Goal: Task Accomplishment & Management: Manage account settings

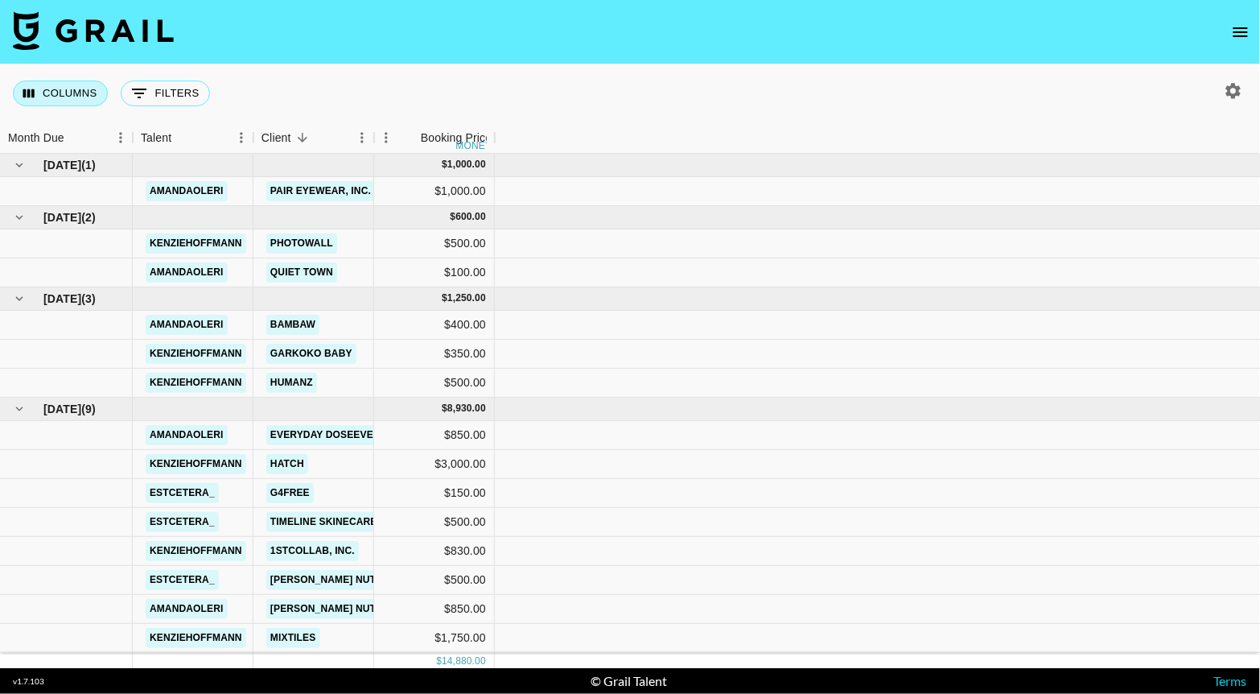
click at [54, 101] on button "Columns" at bounding box center [60, 93] width 95 height 26
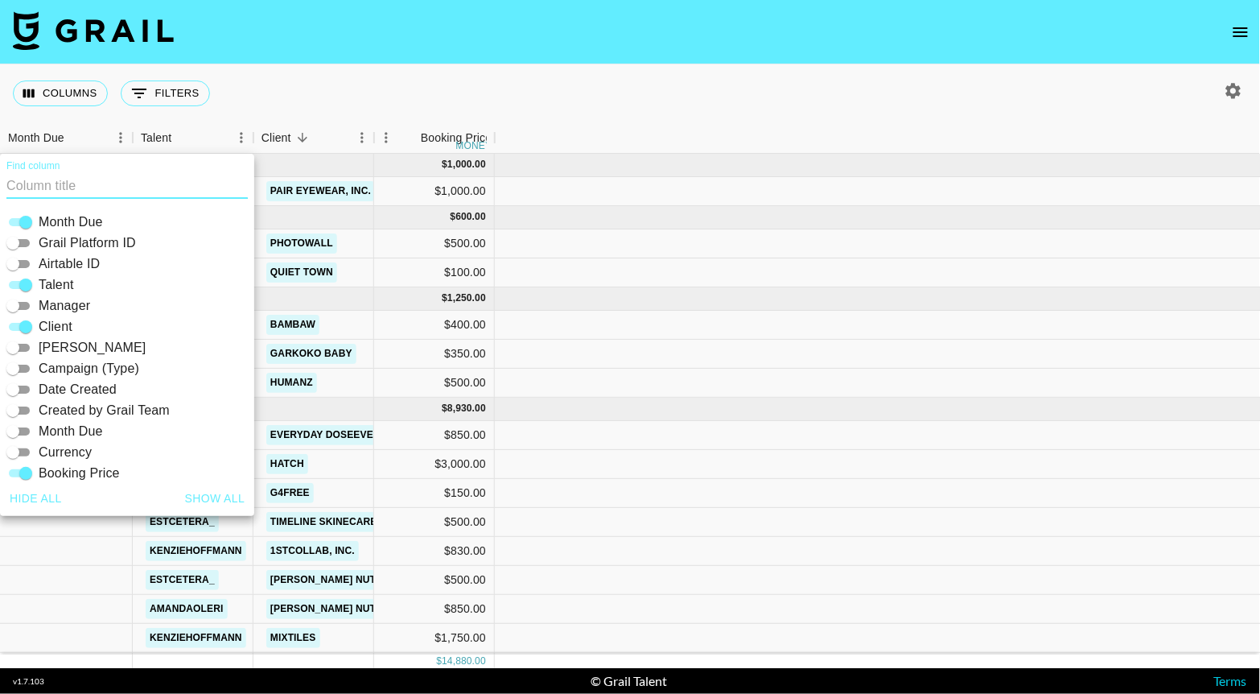
click at [218, 493] on button "Show all" at bounding box center [215, 499] width 73 height 30
checkbox input "true"
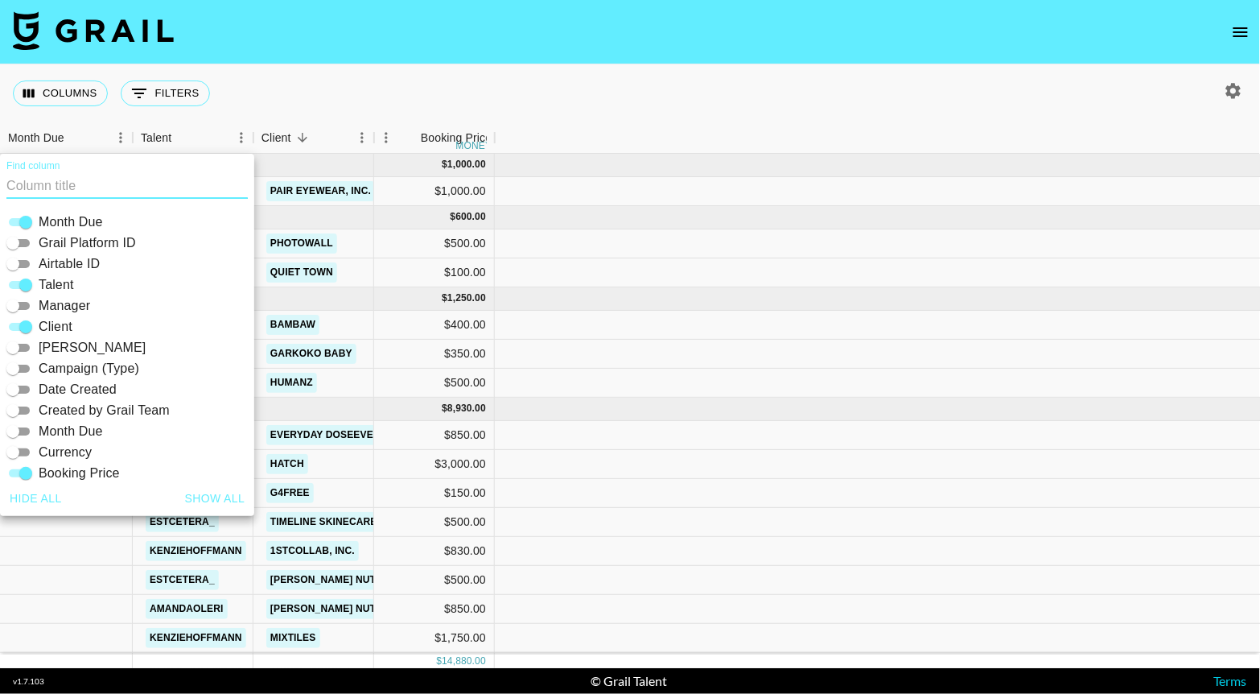
checkbox input "true"
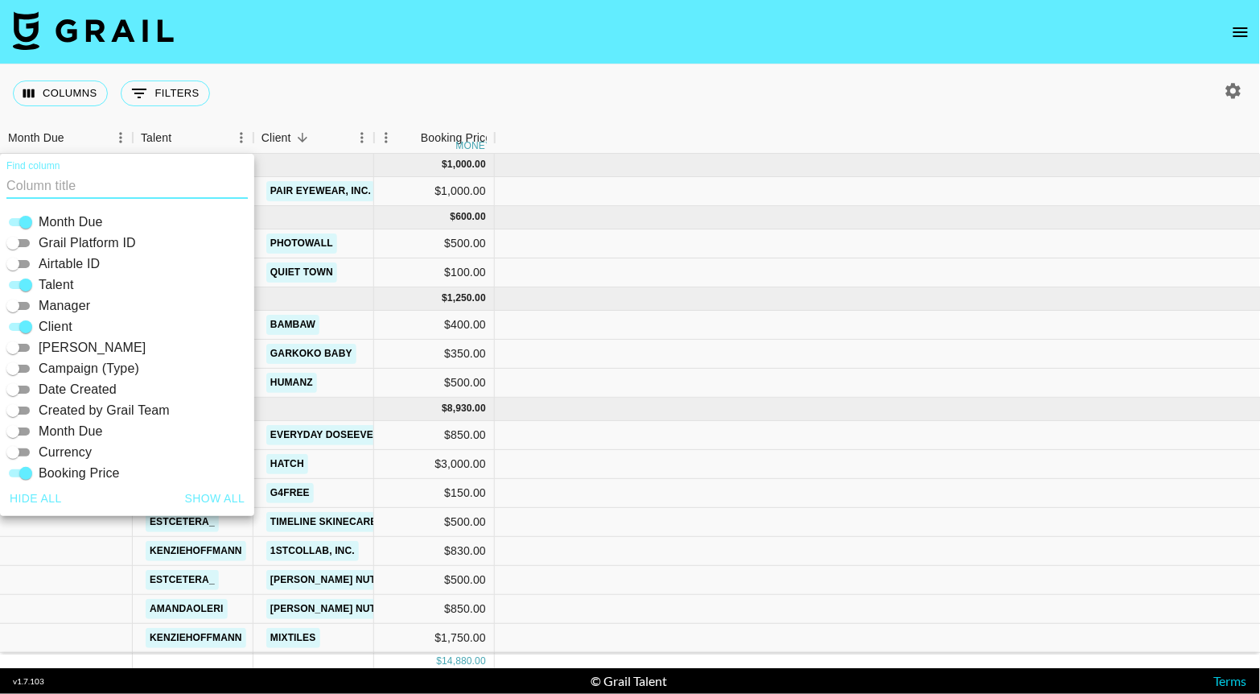
checkbox input "true"
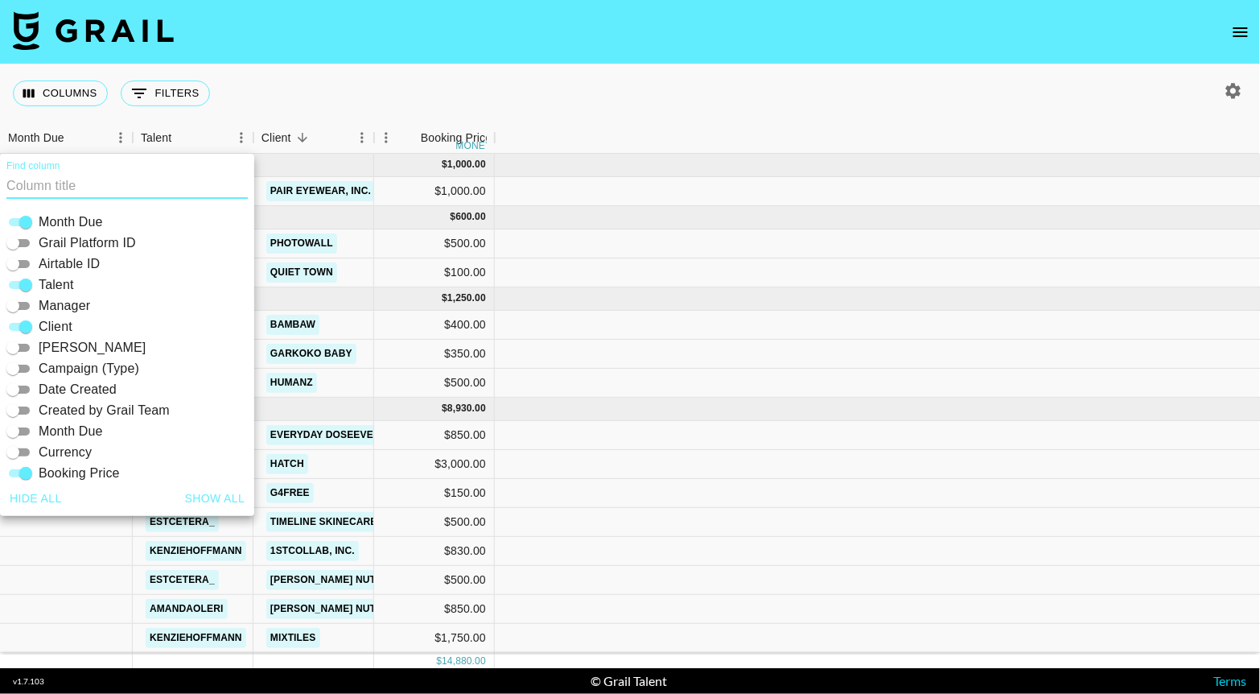
checkbox input "true"
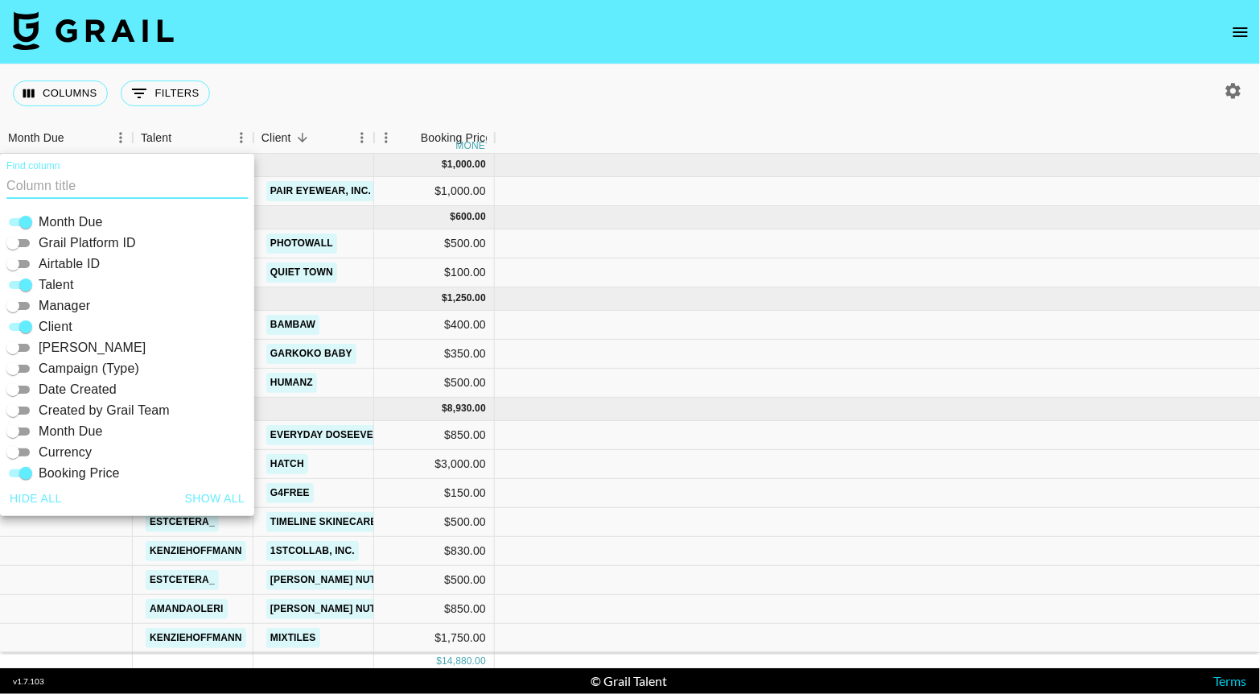
checkbox input "true"
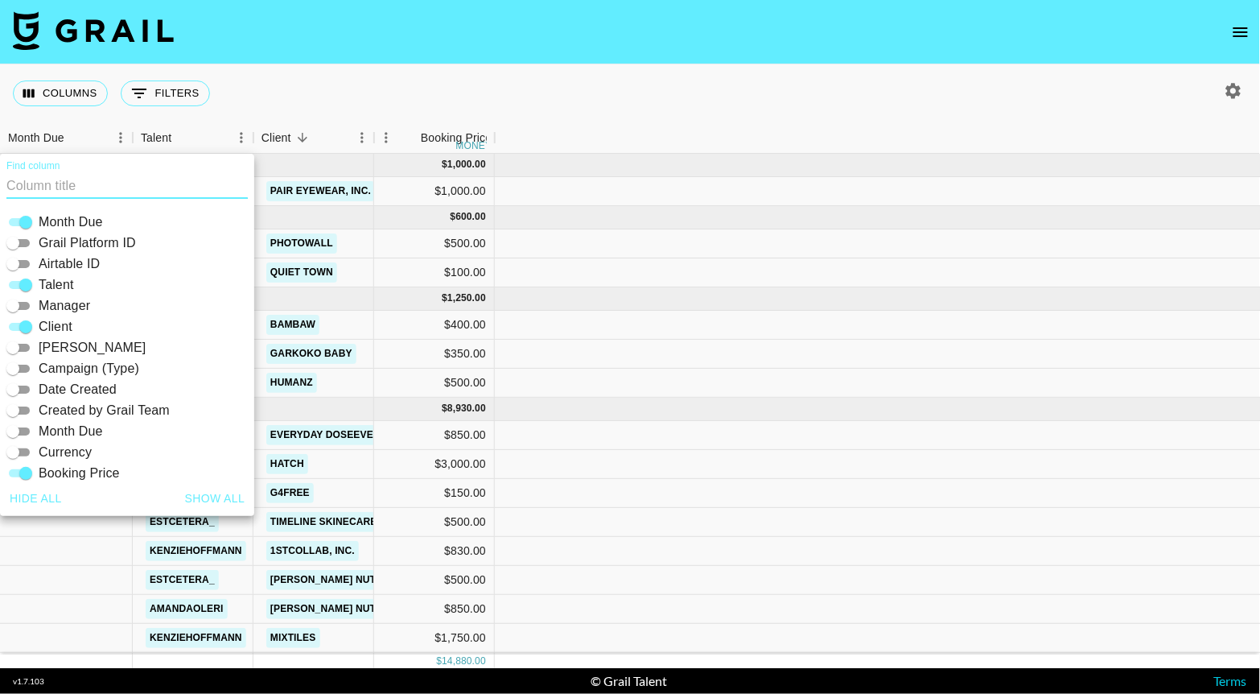
checkbox input "true"
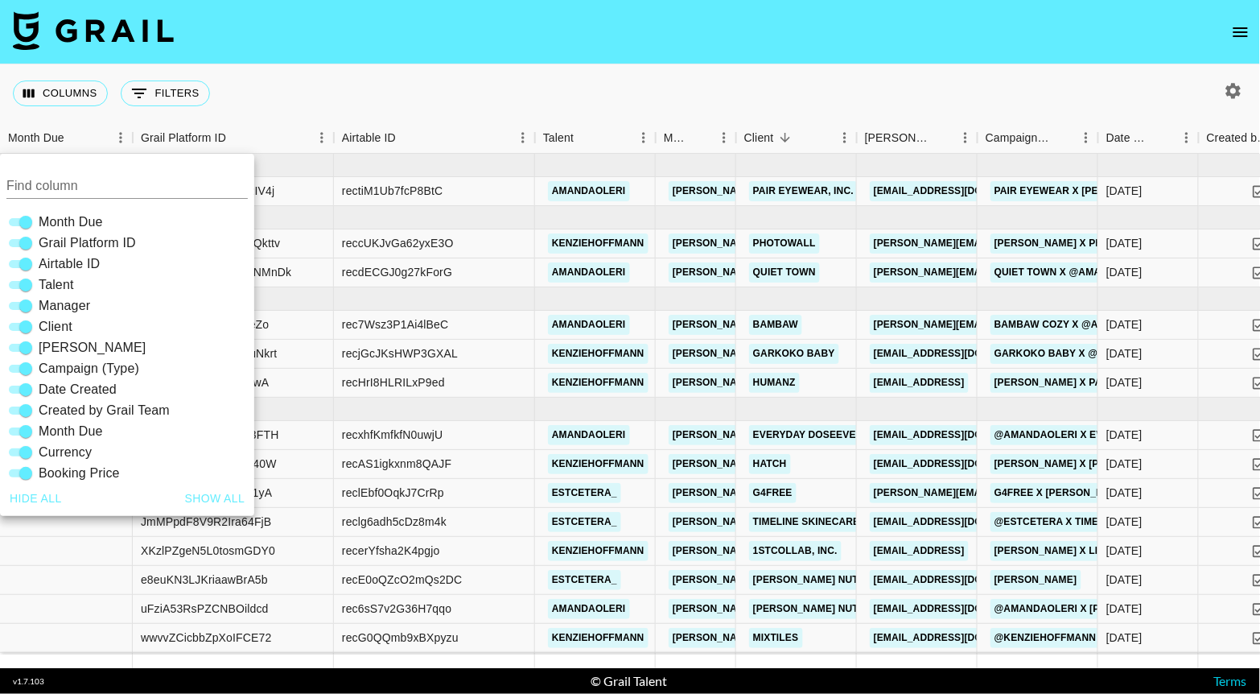
click at [608, 53] on nav at bounding box center [630, 32] width 1260 height 64
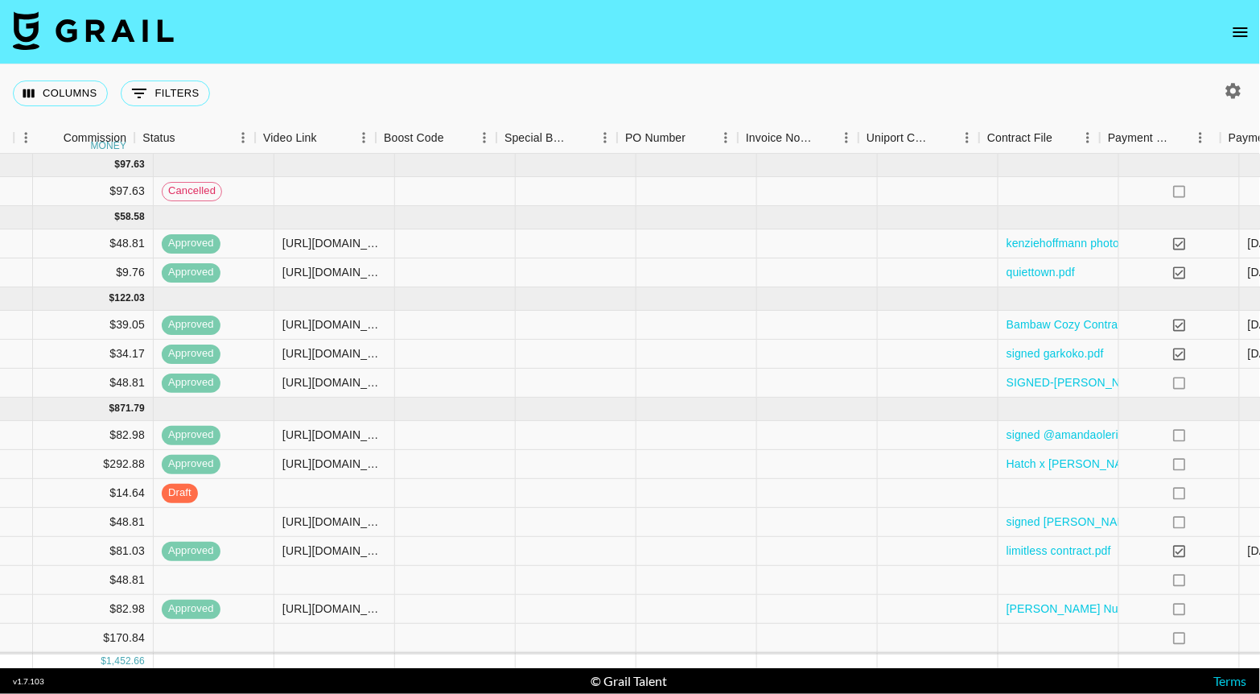
scroll to position [0, 1911]
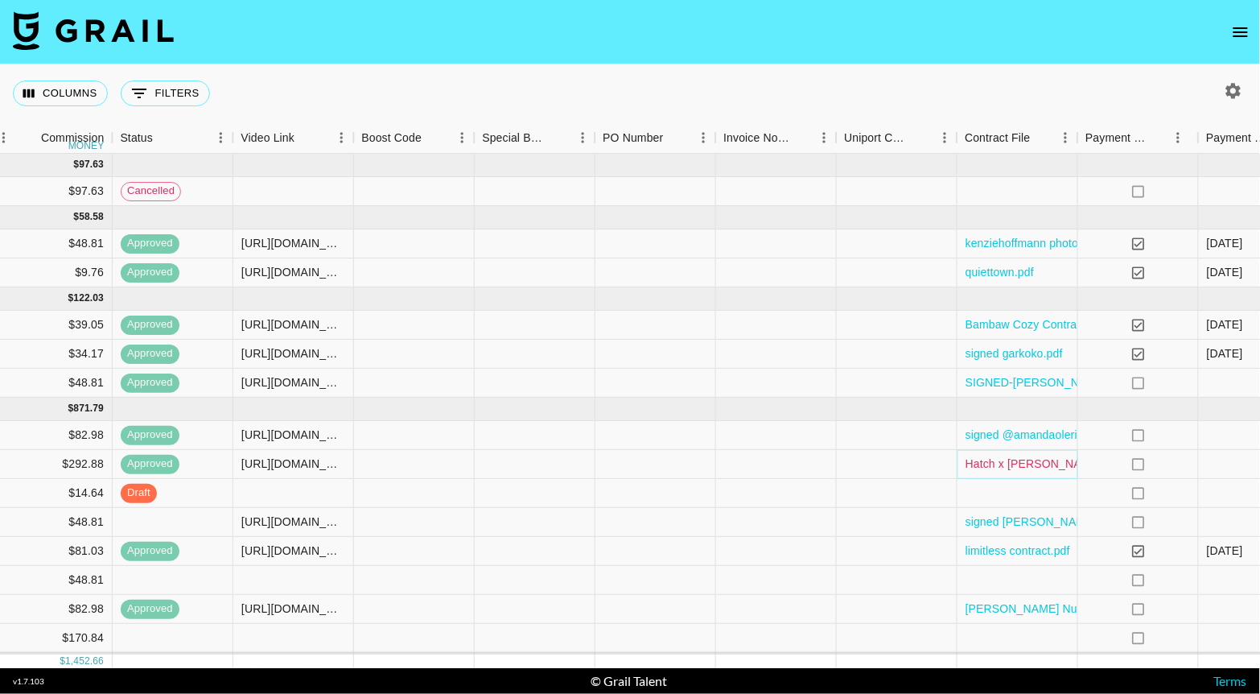
click at [994, 461] on link "Hatch x [PERSON_NAME].docx (1).pdf" at bounding box center [1066, 463] width 200 height 16
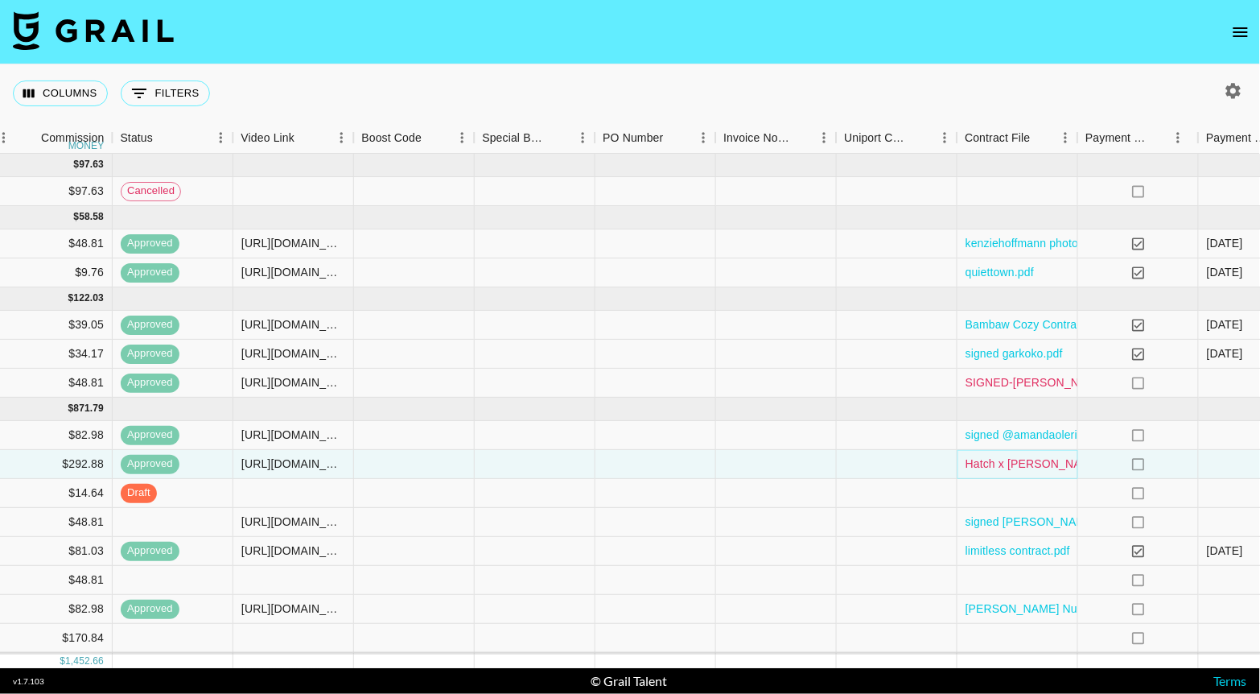
scroll to position [0, 2155]
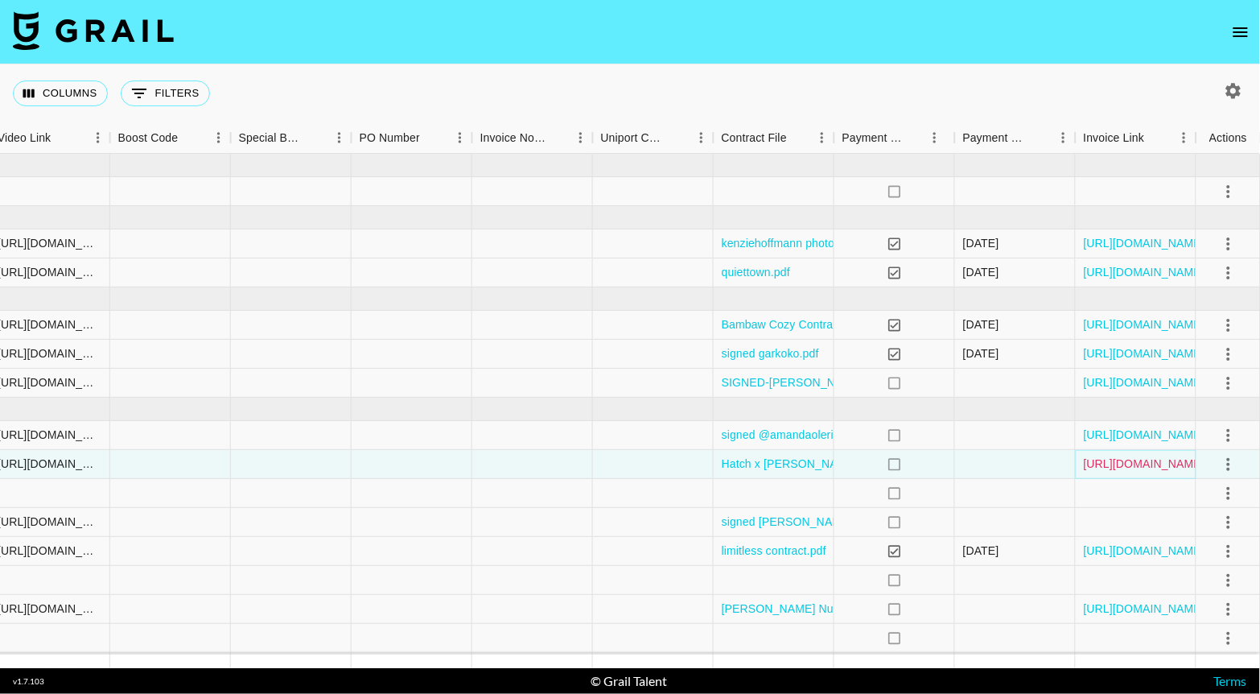
click at [1143, 456] on link "[URL][DOMAIN_NAME]" at bounding box center [1144, 463] width 121 height 16
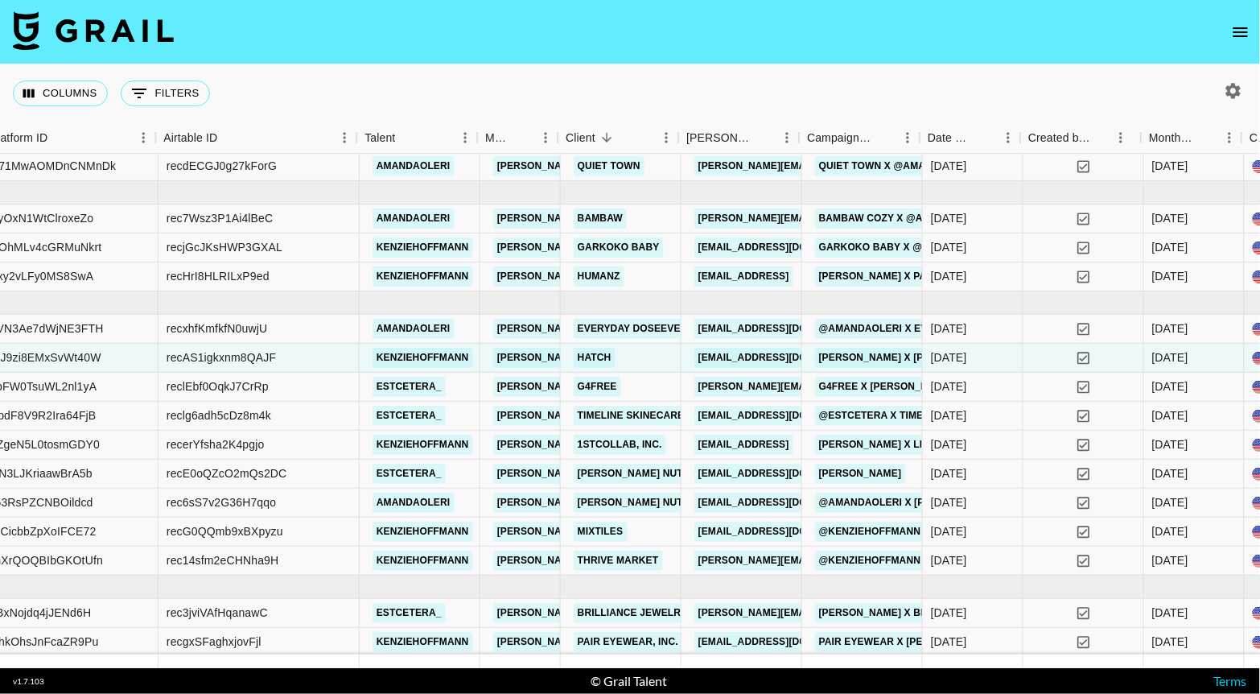
scroll to position [106, 175]
